Goal: Browse casually: Explore the website without a specific task or goal

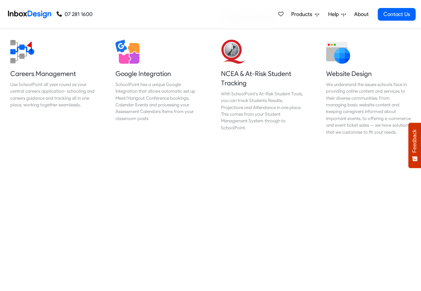
scroll to position [680, 0]
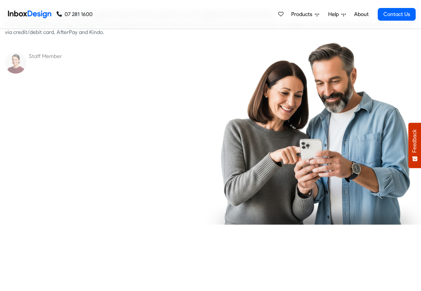
checkbox input "true"
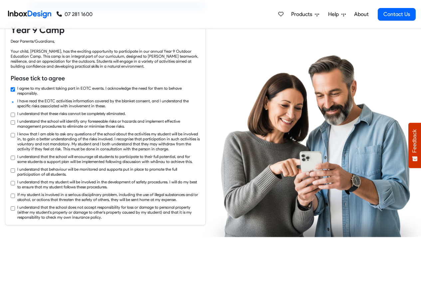
checkbox input "true"
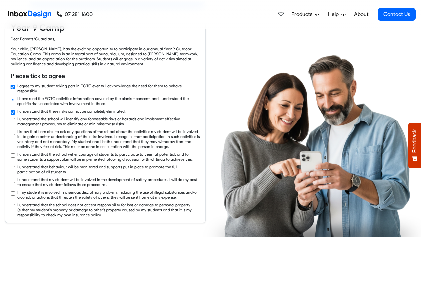
checkbox input "true"
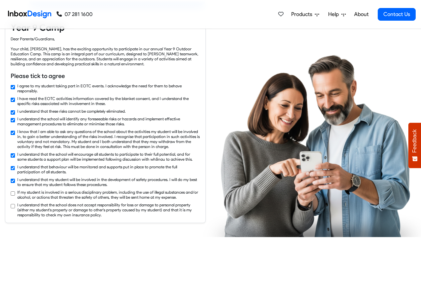
checkbox input "true"
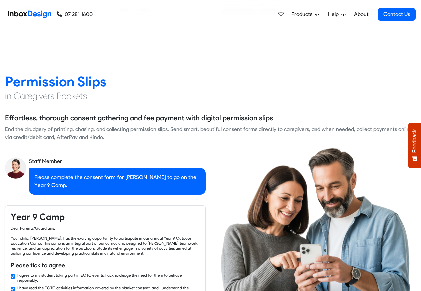
checkbox input "false"
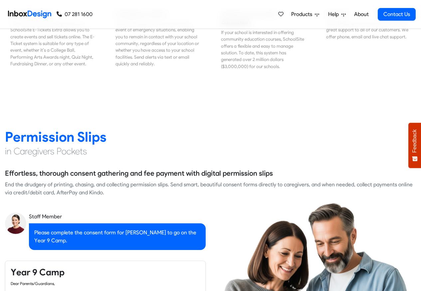
checkbox input "false"
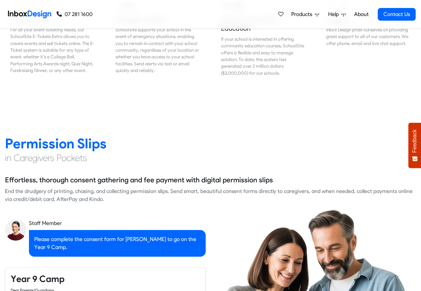
checkbox input "false"
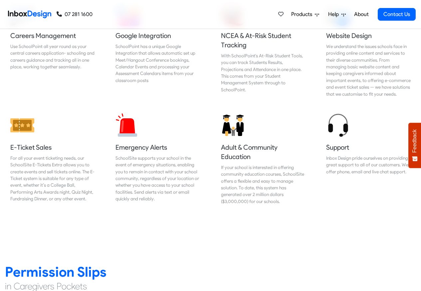
checkbox input "false"
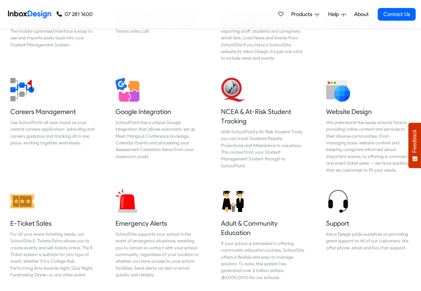
checkbox input "false"
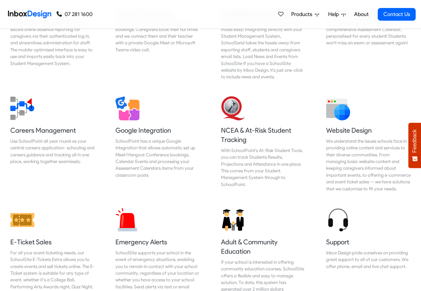
checkbox input "false"
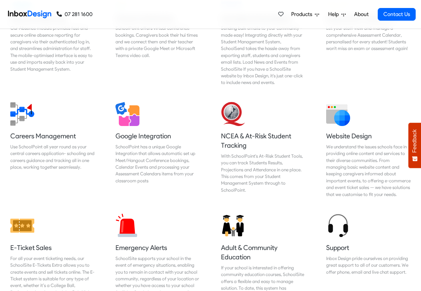
checkbox input "false"
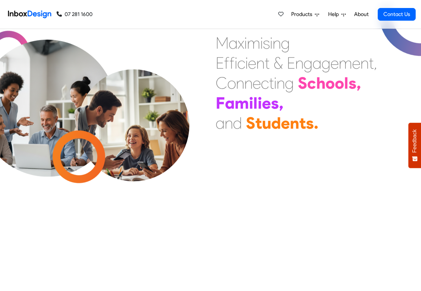
scroll to position [0, 0]
